Goal: Information Seeking & Learning: Learn about a topic

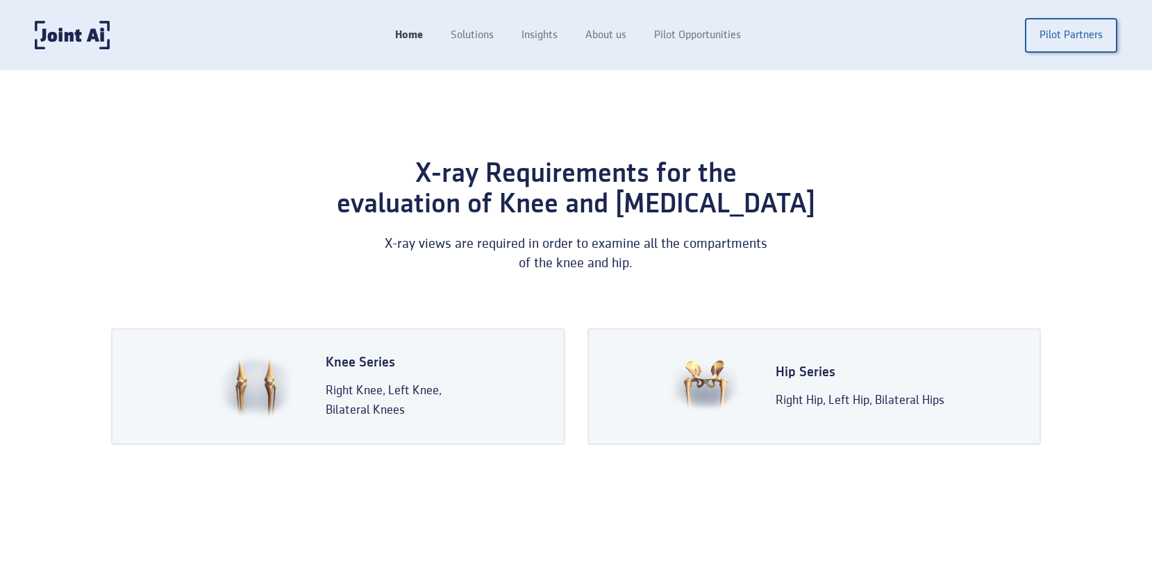
click at [412, 39] on link "Home" at bounding box center [409, 35] width 56 height 26
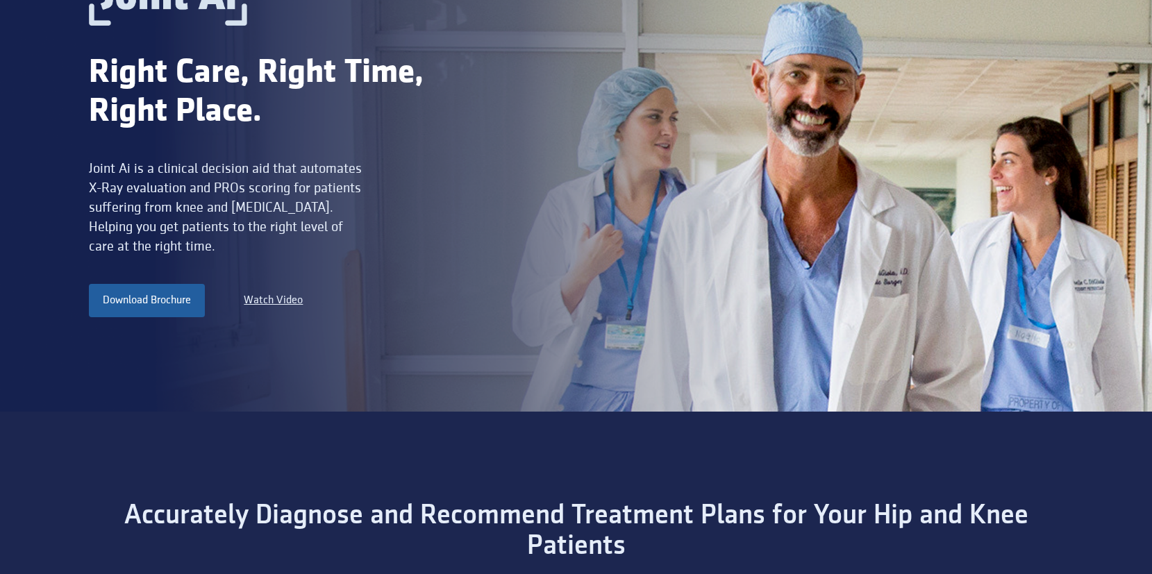
scroll to position [177, 0]
click at [174, 307] on link "Download Brochure" at bounding box center [147, 299] width 116 height 33
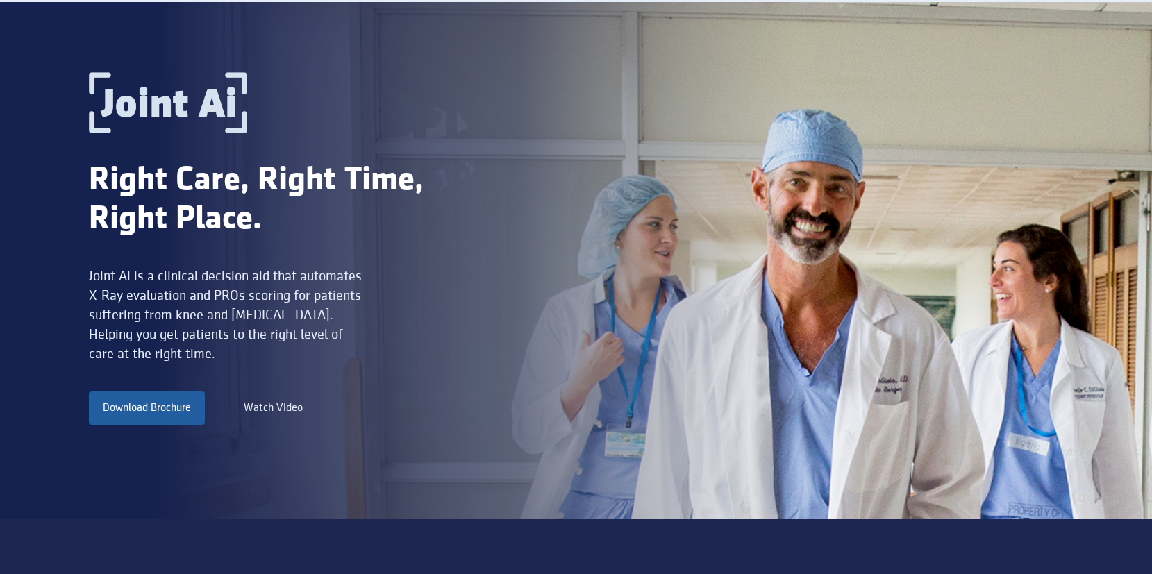
scroll to position [0, 0]
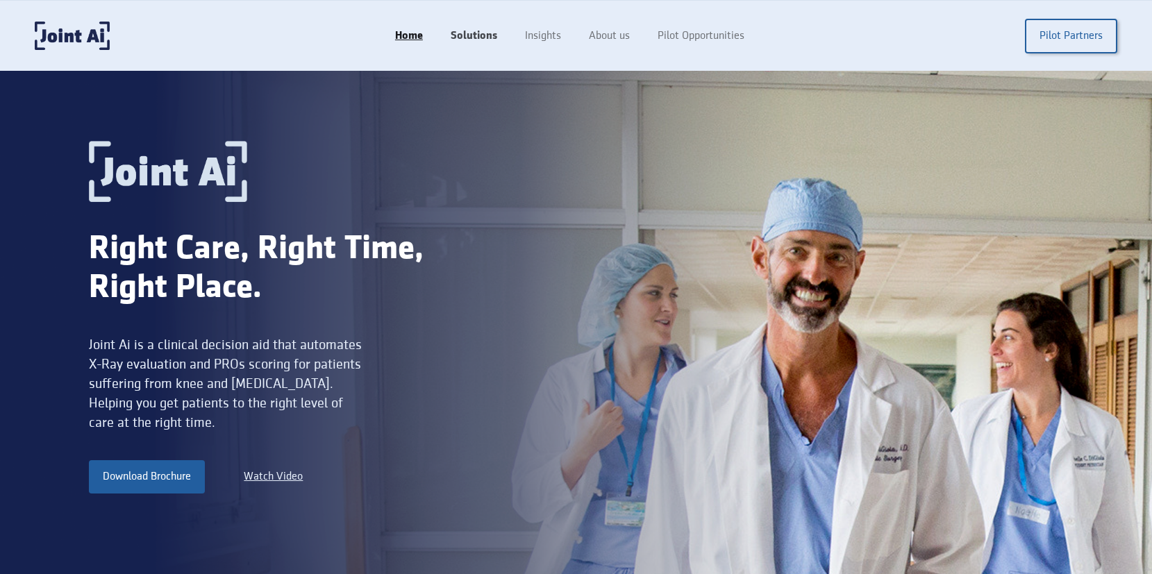
click at [475, 38] on link "Solutions" at bounding box center [474, 36] width 74 height 26
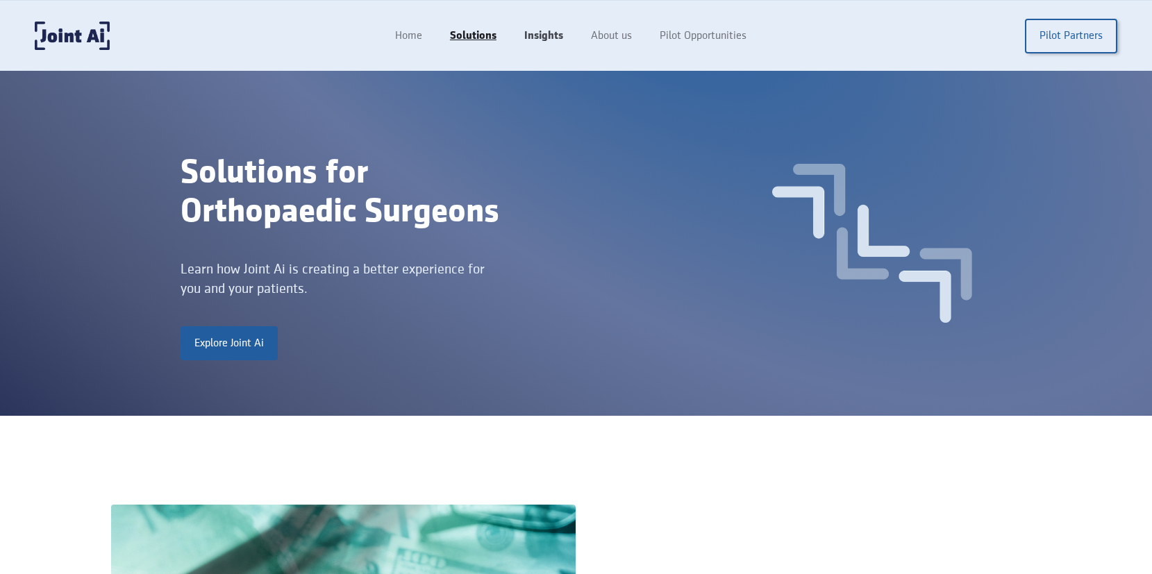
click at [552, 41] on link "Insights" at bounding box center [543, 36] width 67 height 26
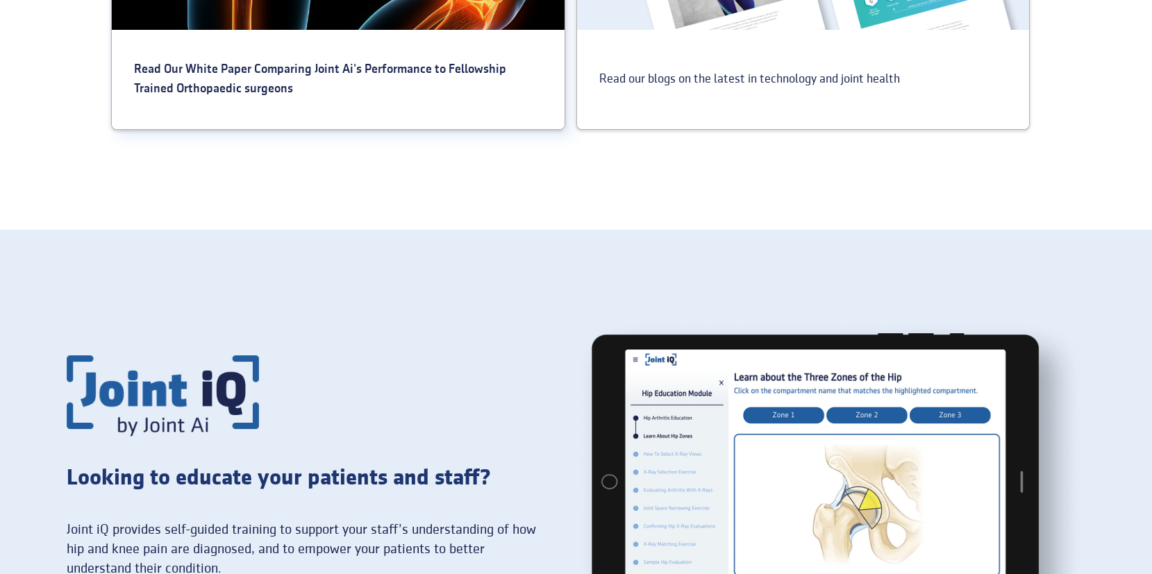
scroll to position [376, 0]
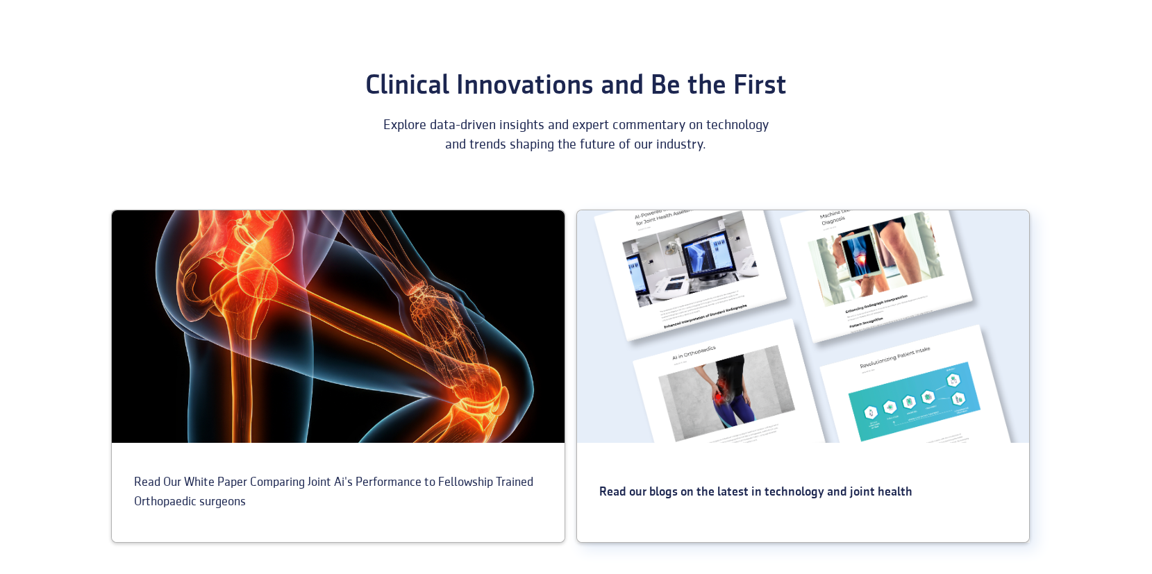
click at [717, 362] on div at bounding box center [803, 326] width 453 height 233
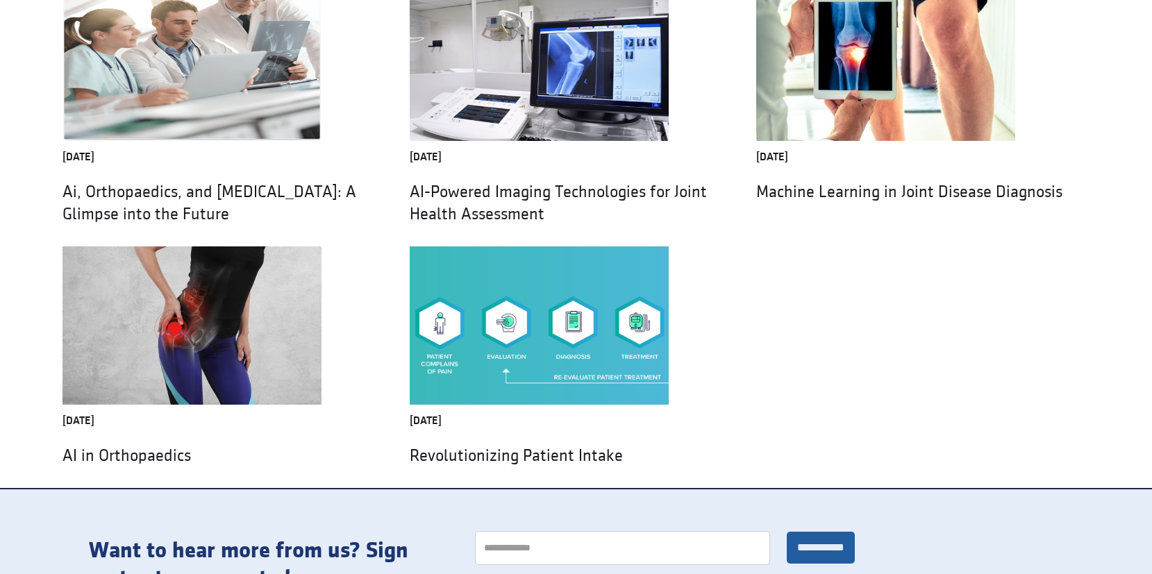
scroll to position [181, 0]
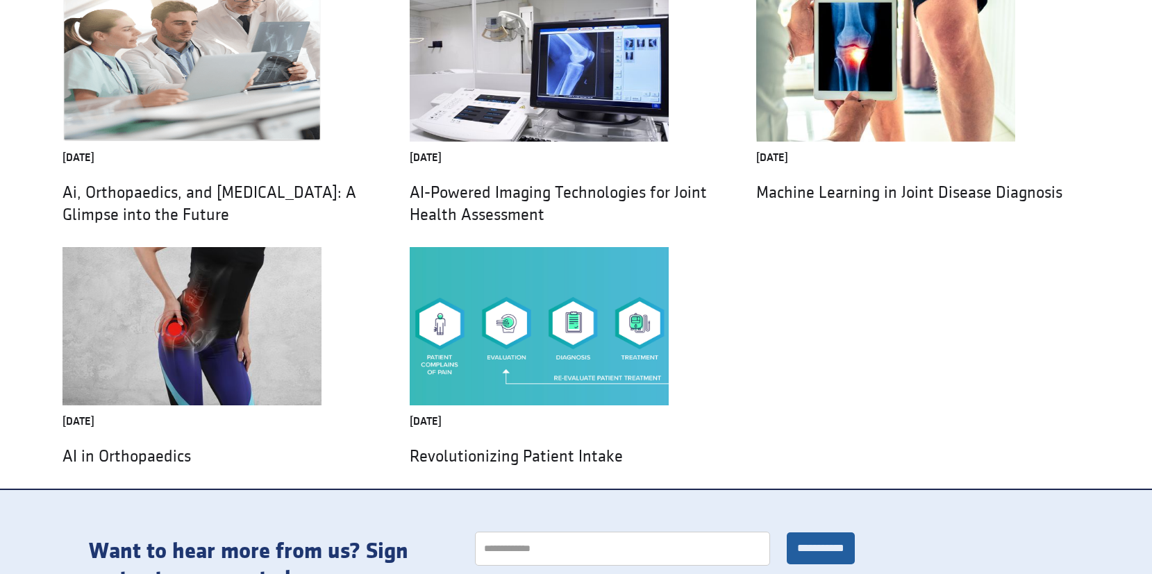
click at [465, 341] on img at bounding box center [539, 326] width 259 height 158
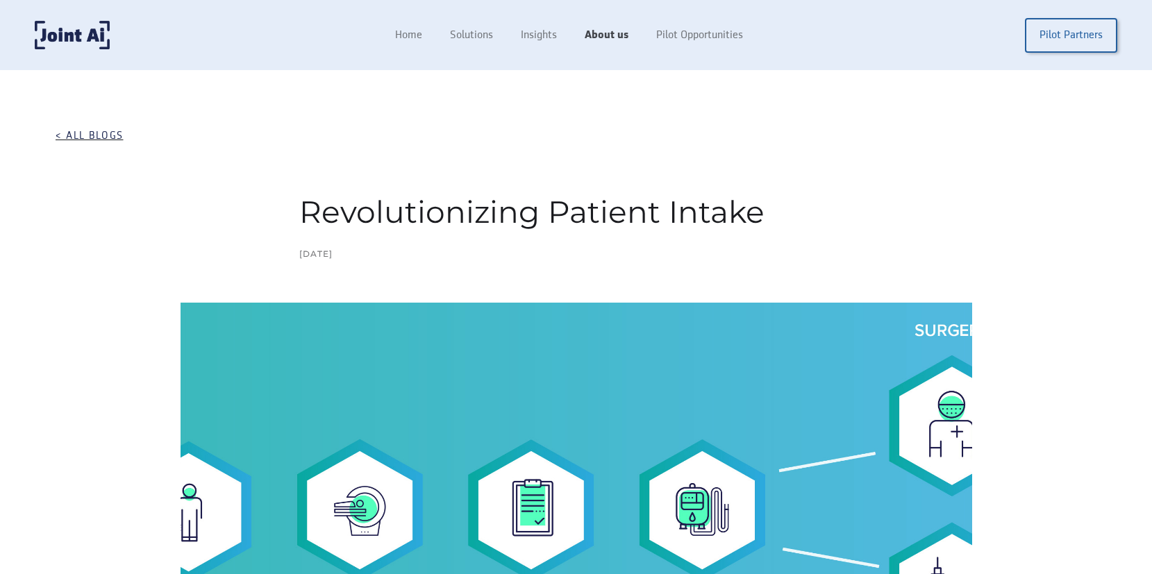
click at [608, 35] on link "About us" at bounding box center [607, 35] width 72 height 26
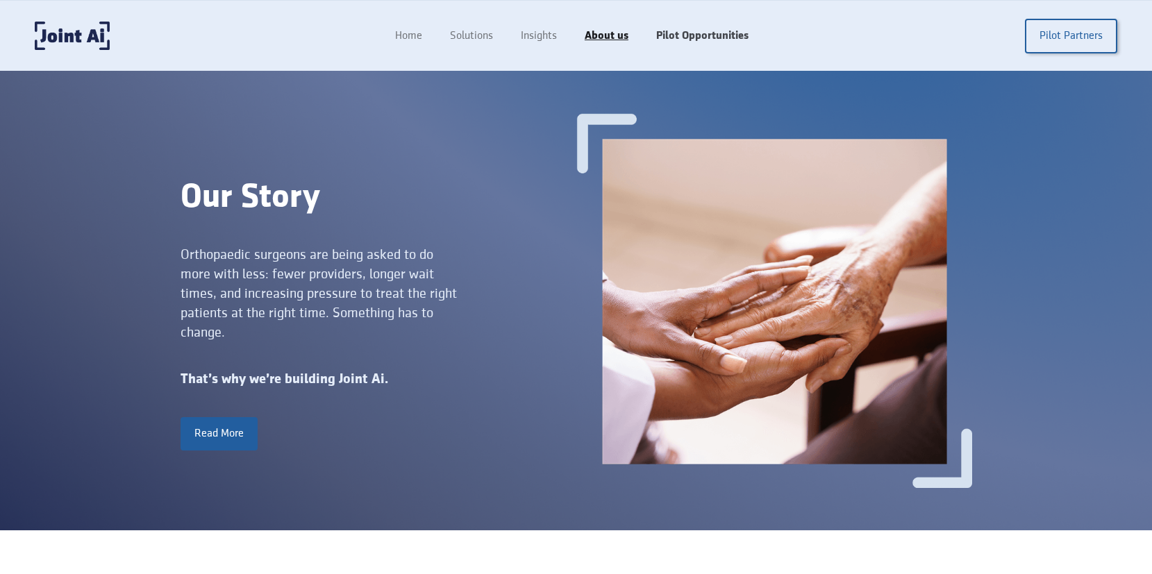
click at [690, 37] on link "Pilot Opportunities" at bounding box center [702, 36] width 120 height 26
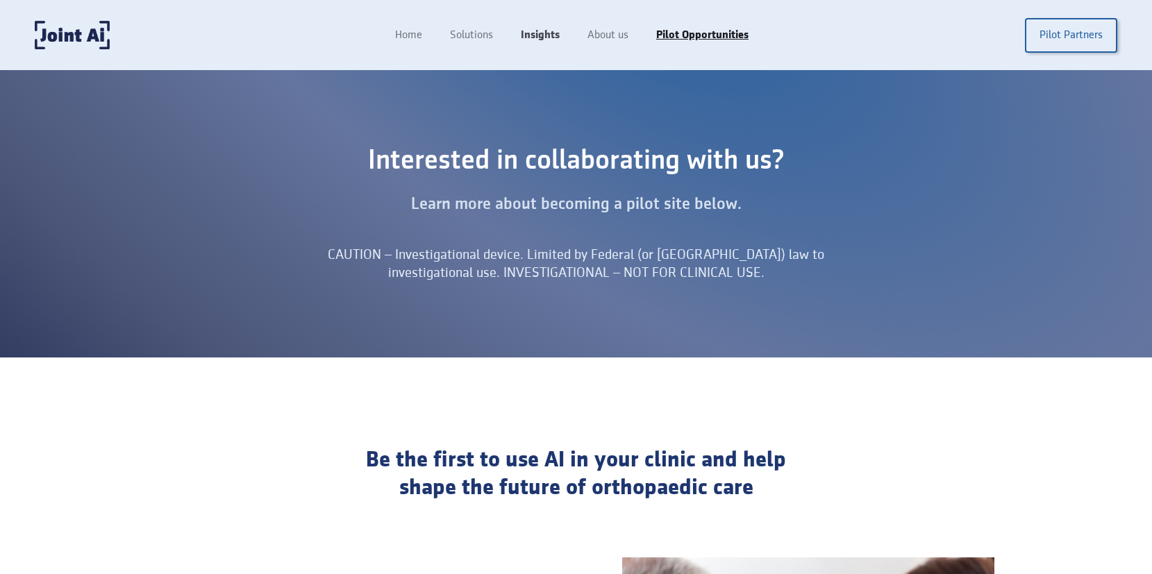
click at [533, 30] on link "Insights" at bounding box center [540, 35] width 67 height 26
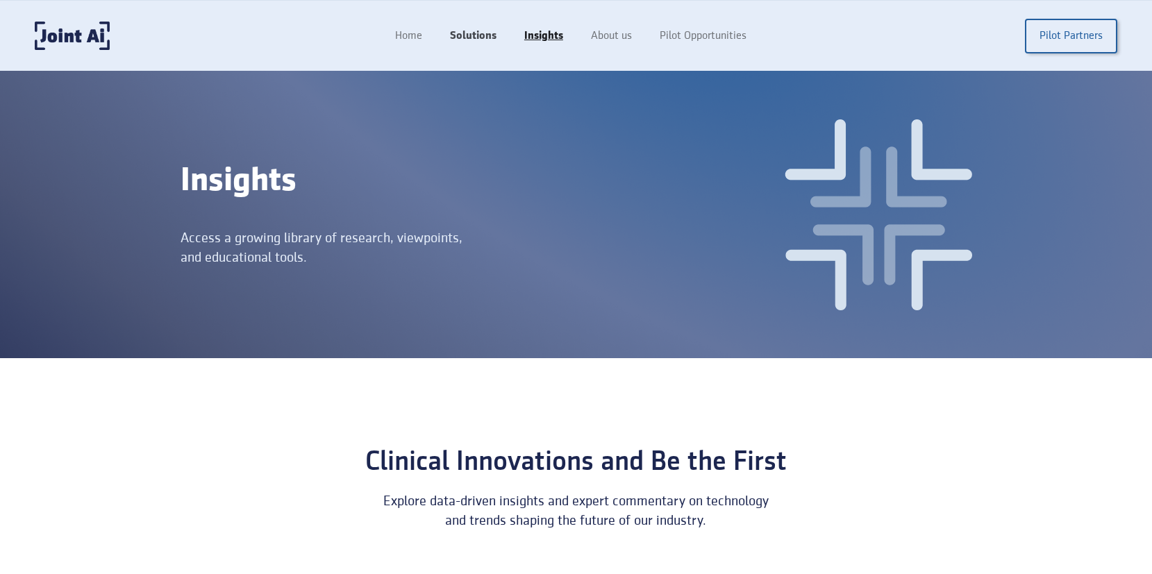
click at [478, 38] on link "Solutions" at bounding box center [473, 36] width 74 height 26
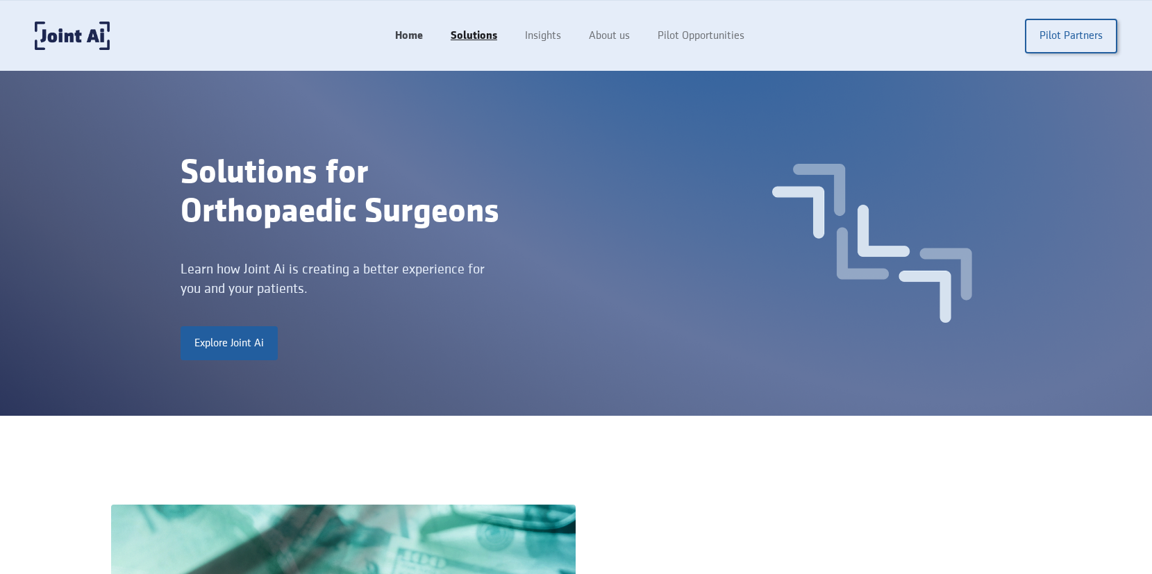
click at [404, 32] on link "Home" at bounding box center [409, 36] width 56 height 26
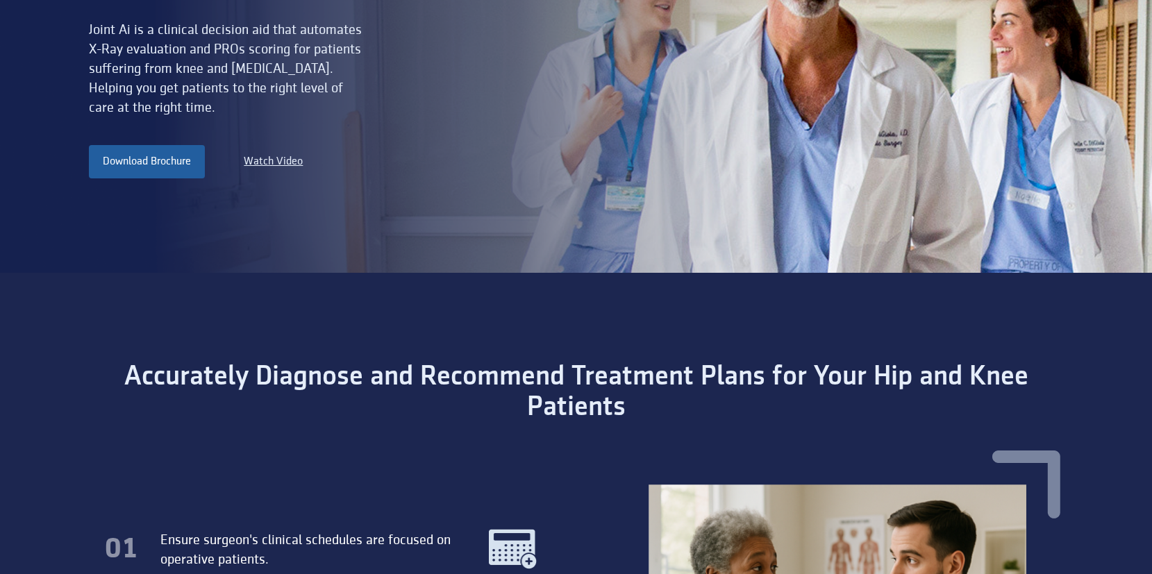
scroll to position [133, 0]
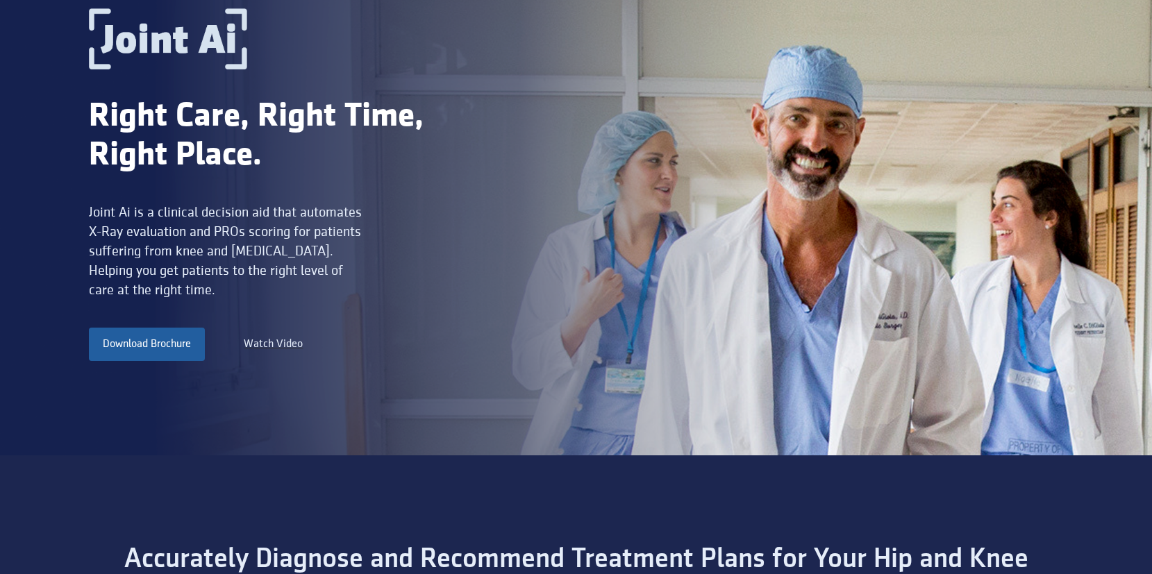
click at [276, 345] on div "Watch Video" at bounding box center [273, 344] width 59 height 17
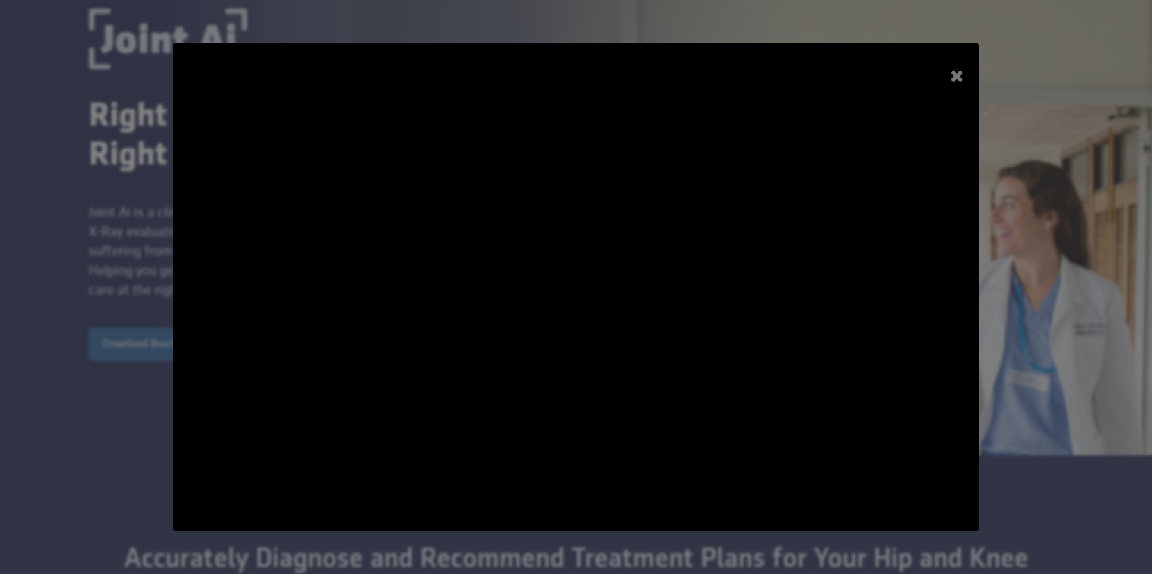
click at [958, 81] on div "+" at bounding box center [957, 77] width 40 height 40
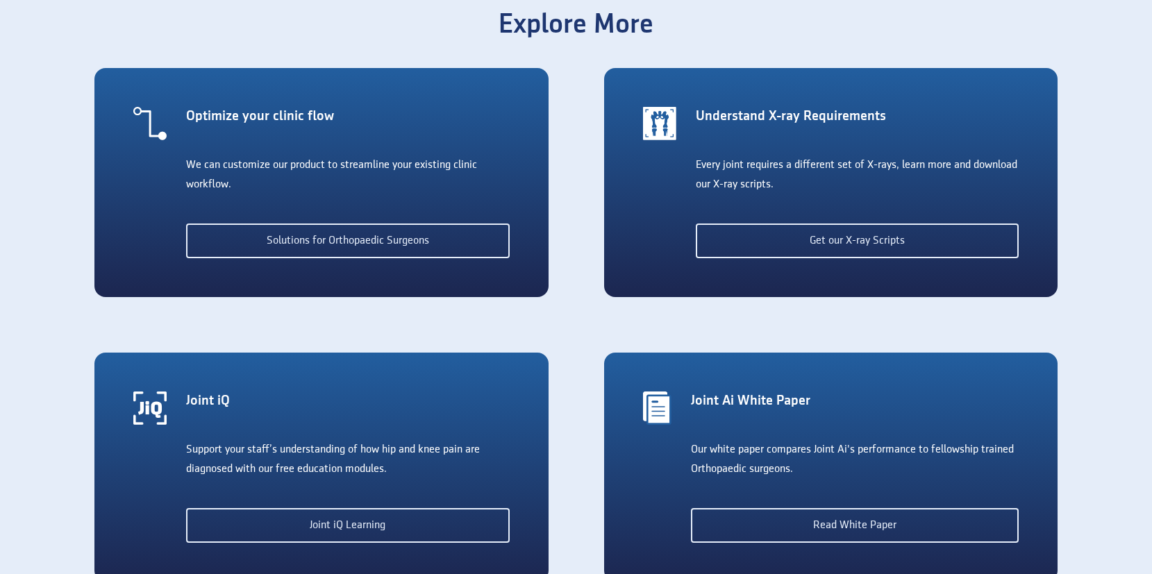
scroll to position [2567, 0]
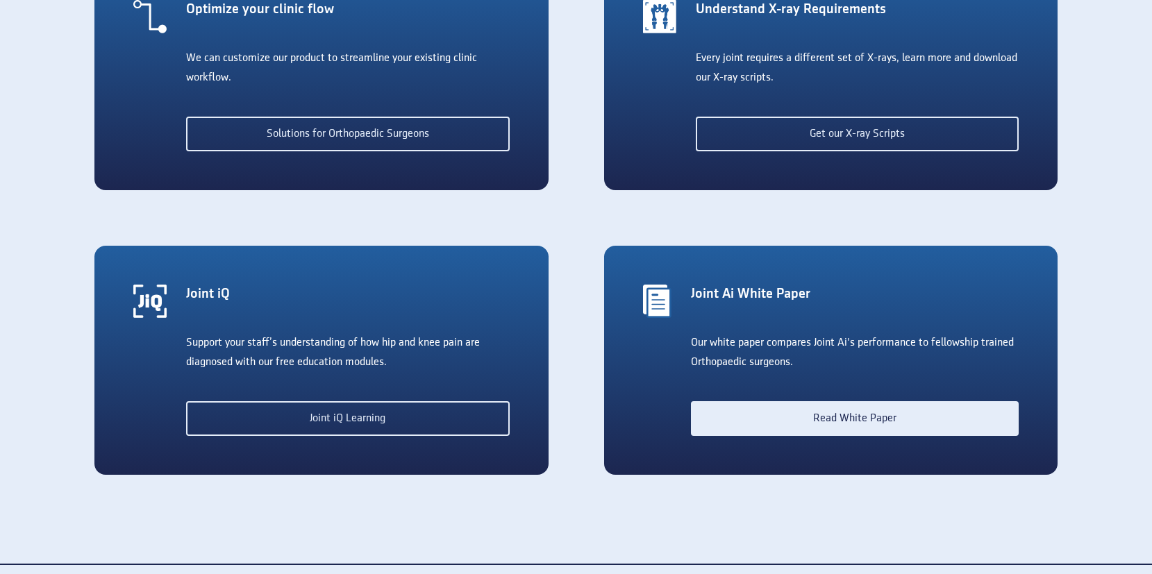
click at [798, 417] on link "Read White Paper" at bounding box center [855, 418] width 328 height 35
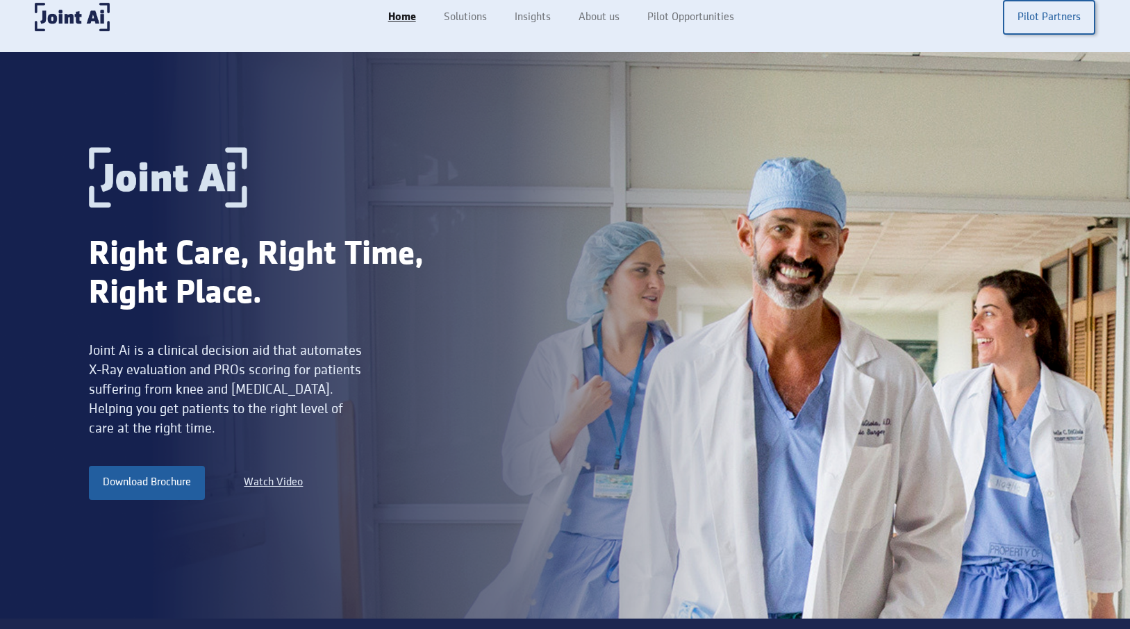
scroll to position [0, 0]
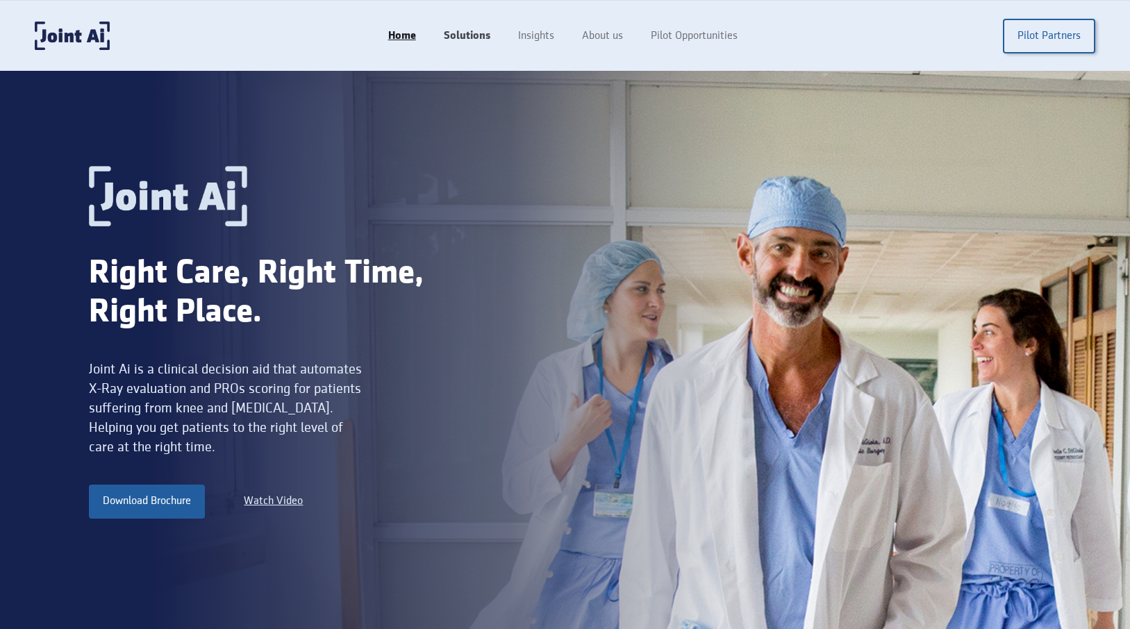
click at [458, 40] on link "Solutions" at bounding box center [467, 36] width 74 height 26
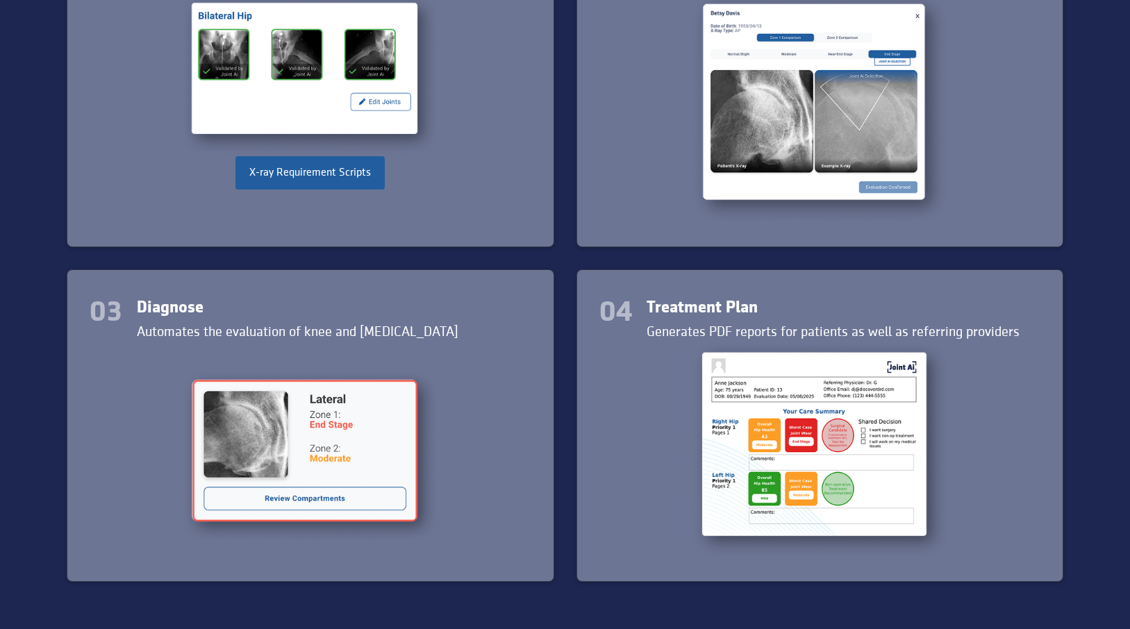
scroll to position [1767, 0]
